Goal: Find specific page/section: Find specific page/section

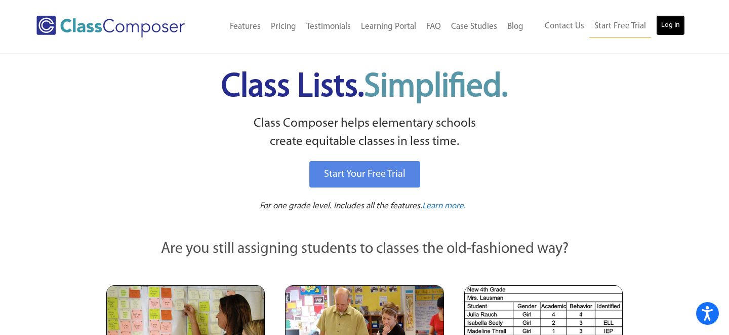
click at [669, 26] on link "Log In" at bounding box center [670, 25] width 29 height 20
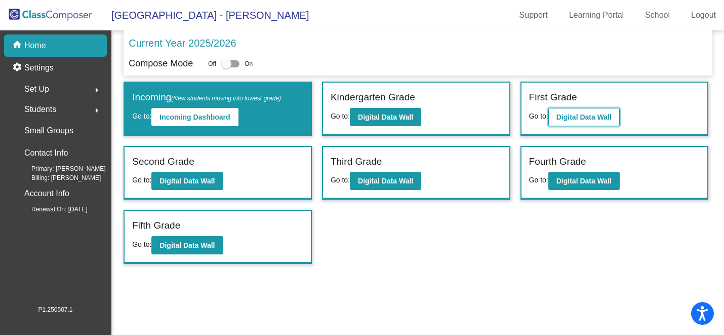
click at [580, 116] on b "Digital Data Wall" at bounding box center [583, 117] width 55 height 8
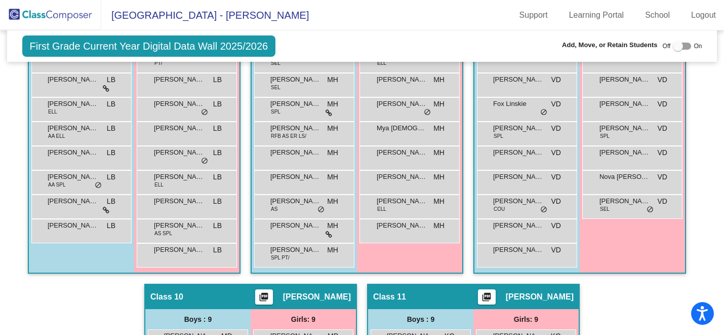
scroll to position [1089, 0]
